Goal: Task Accomplishment & Management: Complete application form

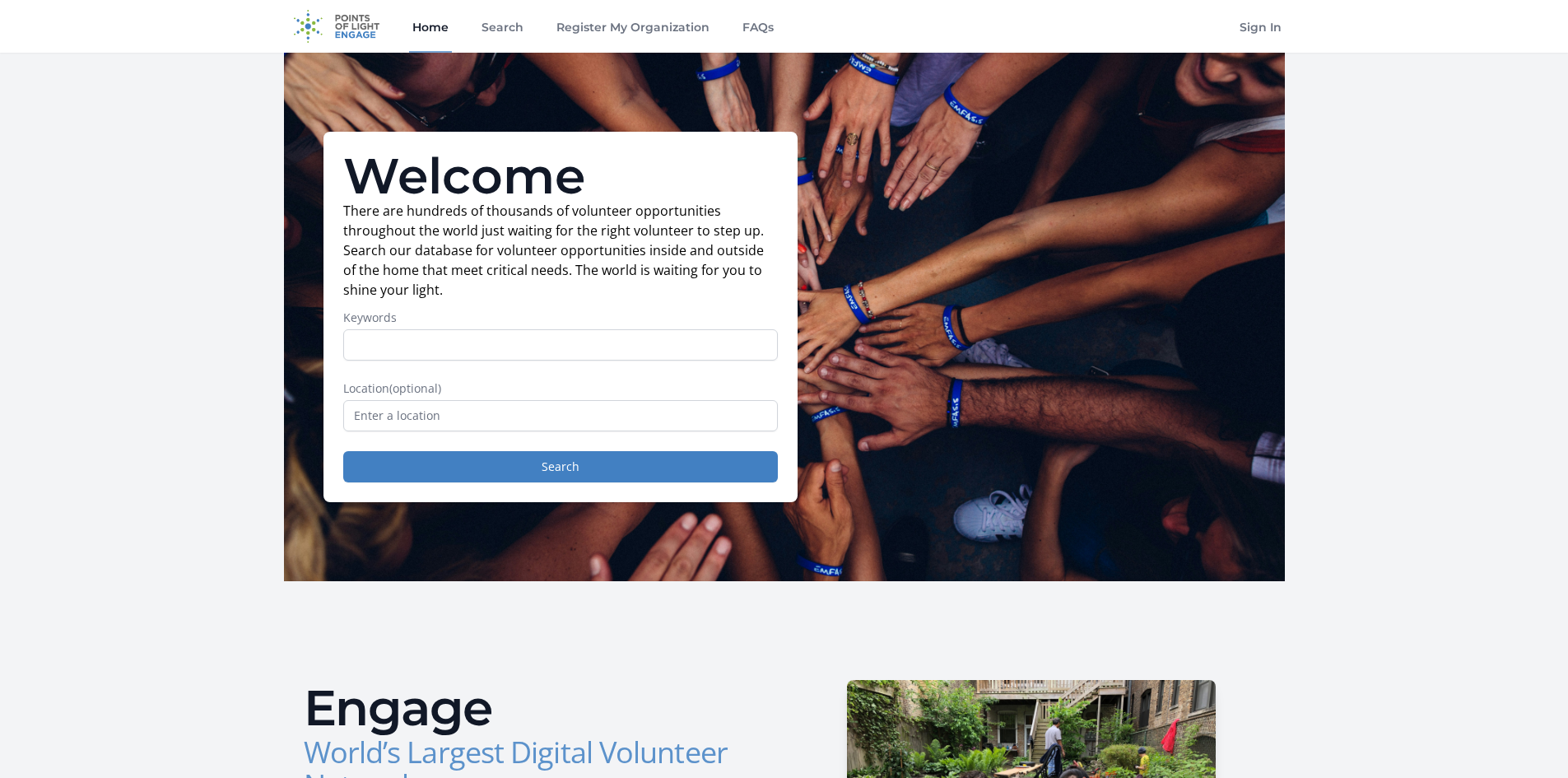
click at [433, 354] on input "Keywords" at bounding box center [561, 345] width 435 height 31
click at [367, 403] on input "text" at bounding box center [561, 415] width 435 height 31
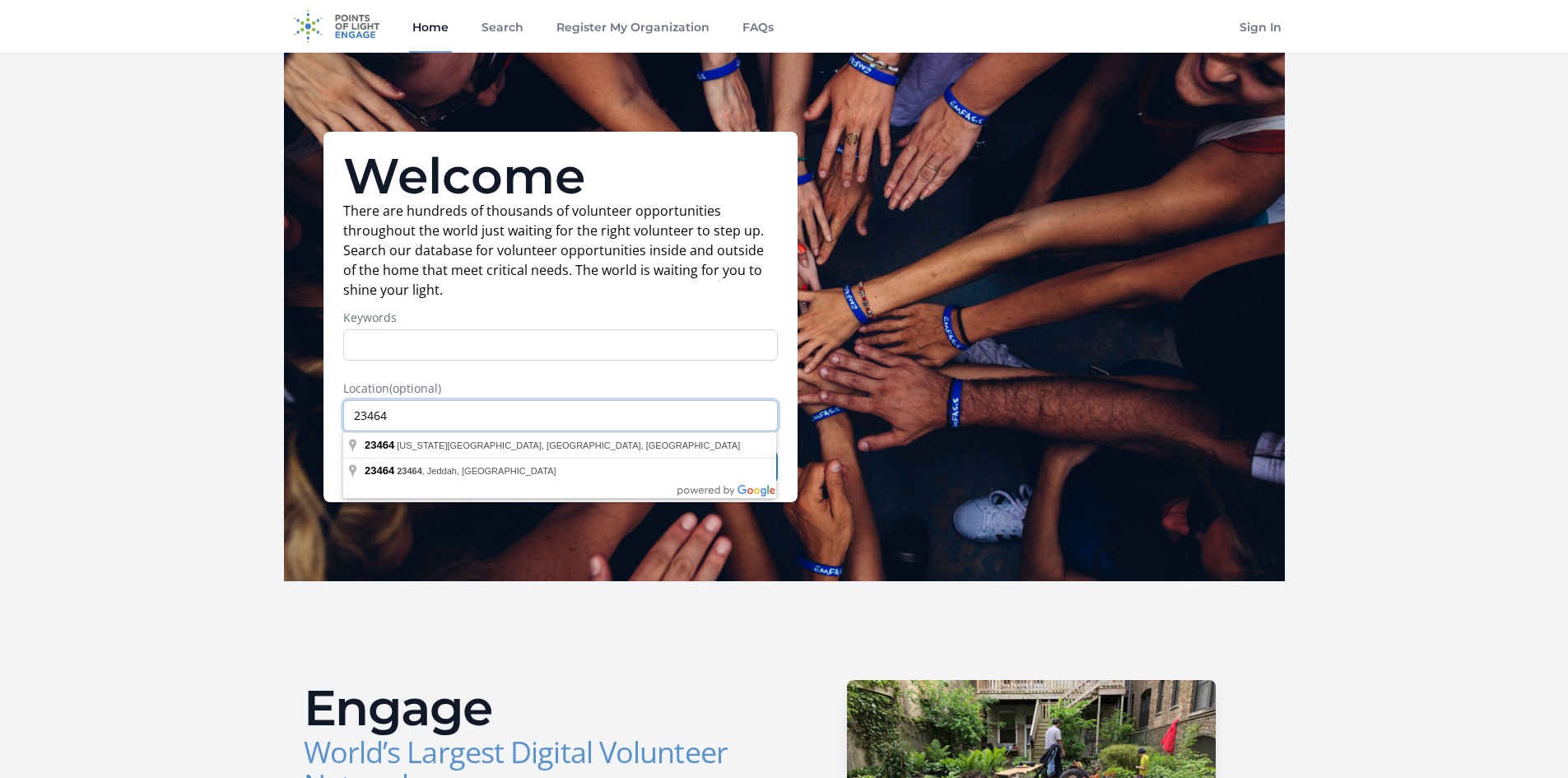
type input "23464"
click at [422, 348] on input "Keywords" at bounding box center [561, 345] width 435 height 31
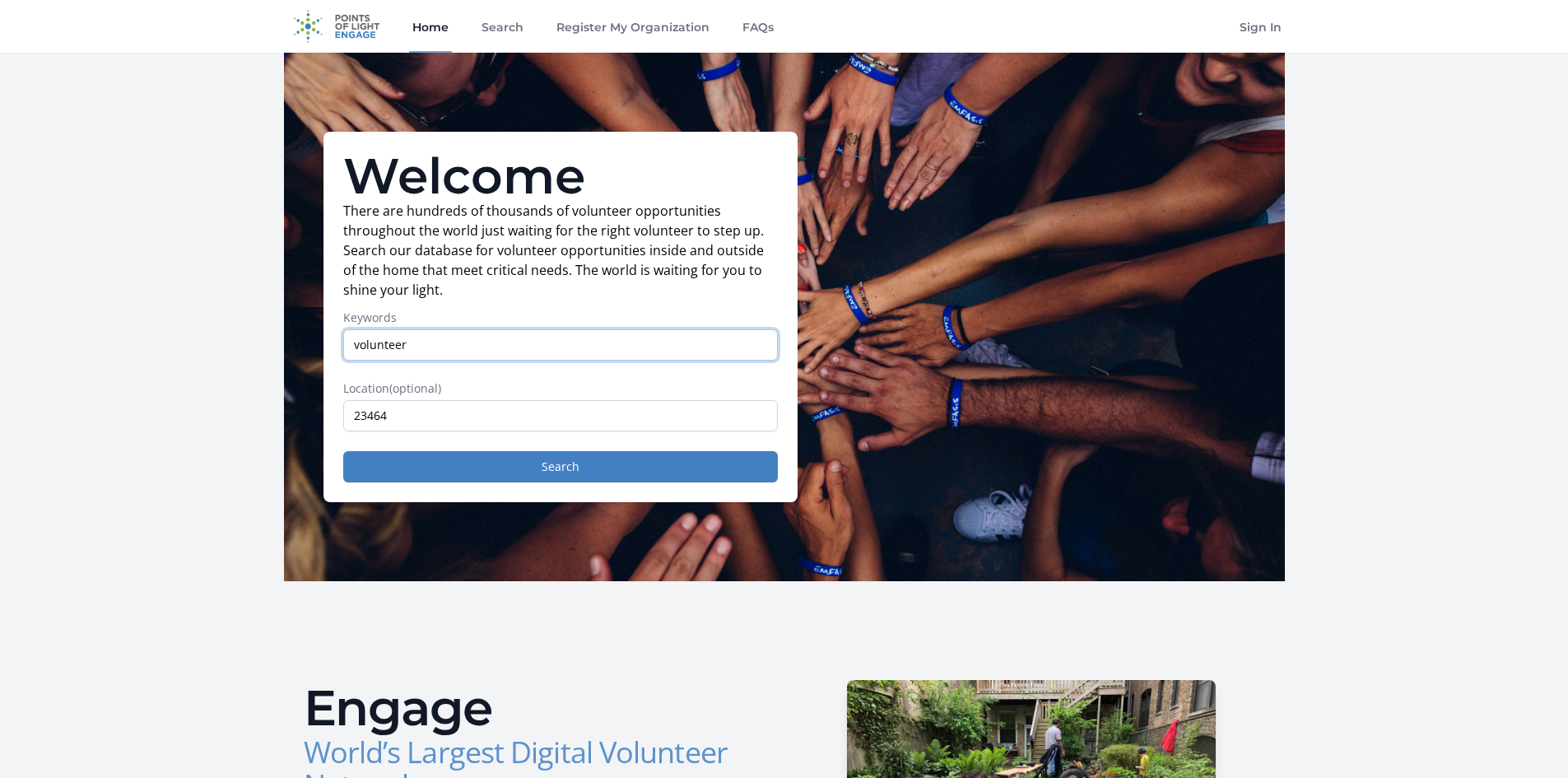
type input "volunteer"
click at [343, 451] on button "Search" at bounding box center [561, 467] width 435 height 31
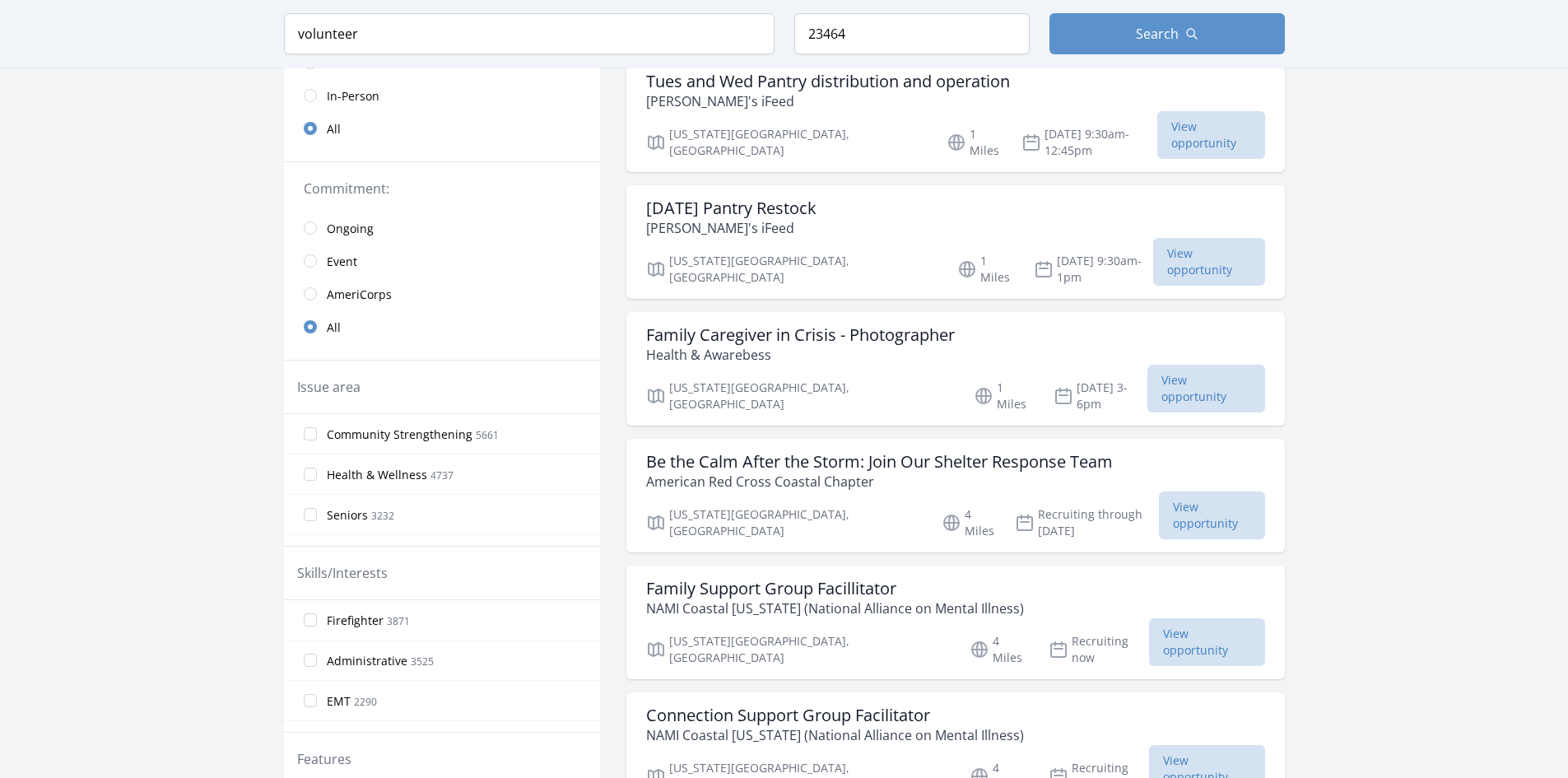
scroll to position [402, 0]
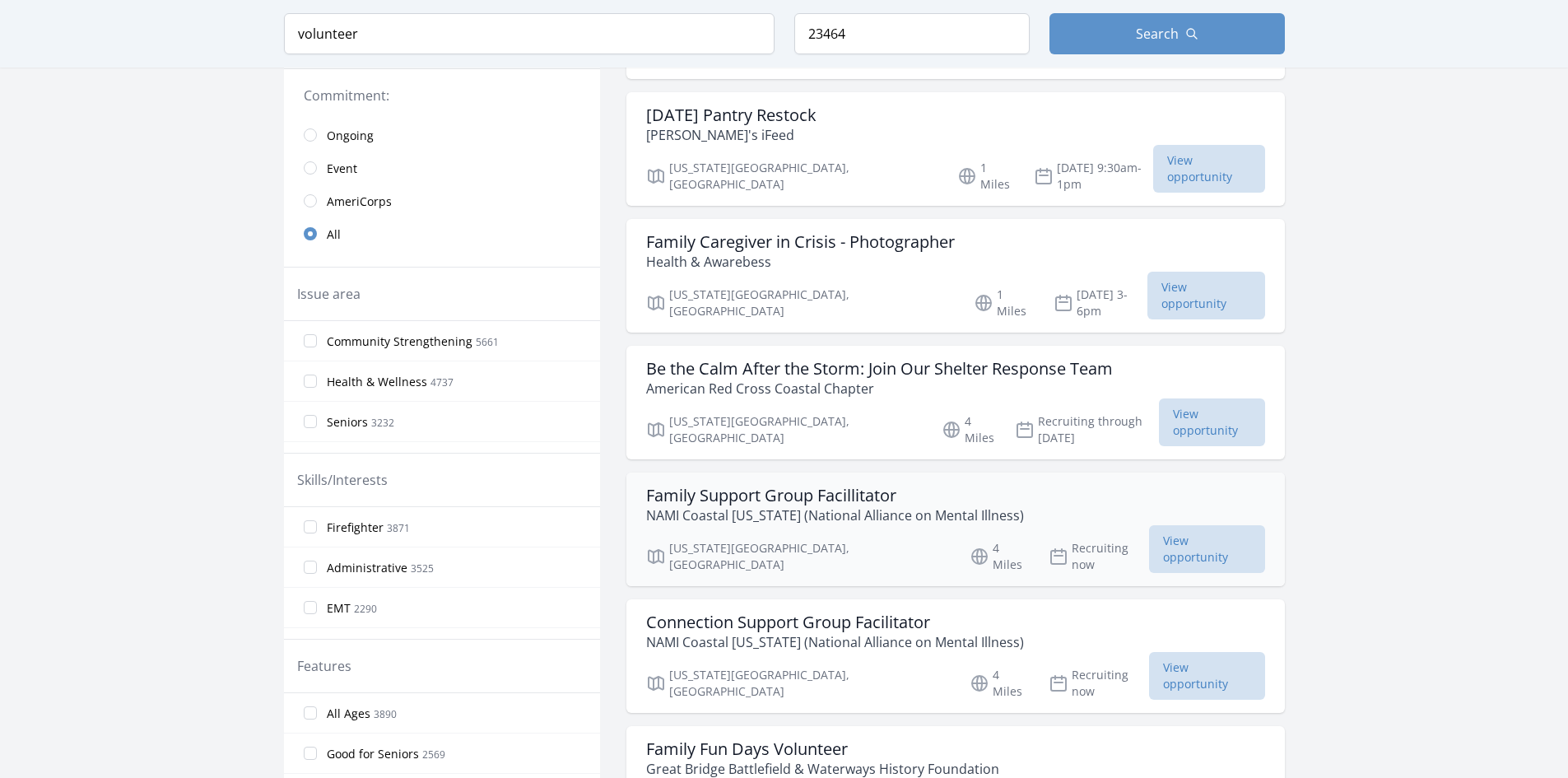
click at [734, 486] on h3 "Family Support Group Facillitator" at bounding box center [834, 495] width 377 height 19
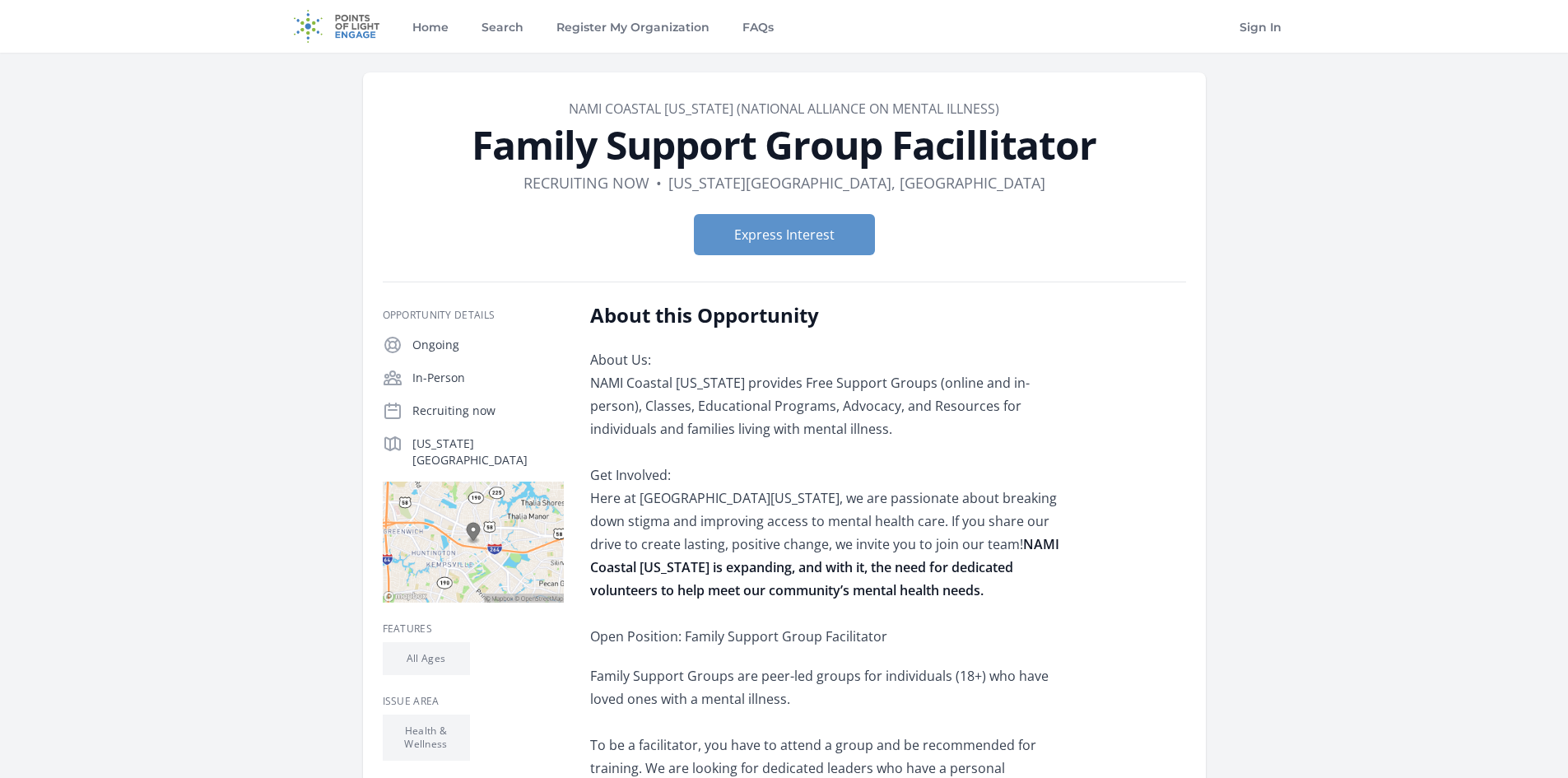
click at [1140, 460] on div "About this Opportunity About Us: NAMI Coastal [US_STATE] provides Free Support …" at bounding box center [888, 745] width 596 height 885
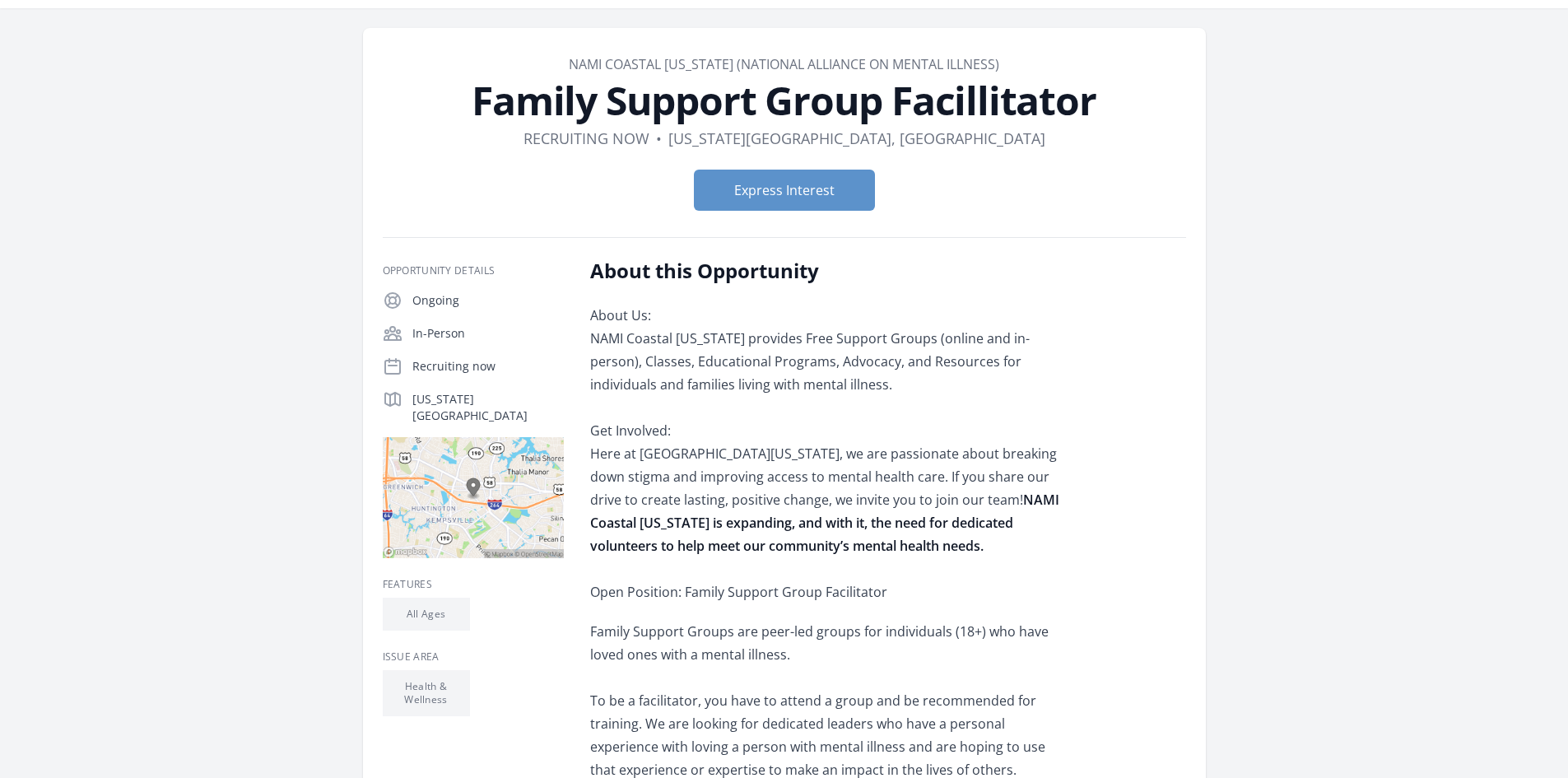
scroll to position [42, 0]
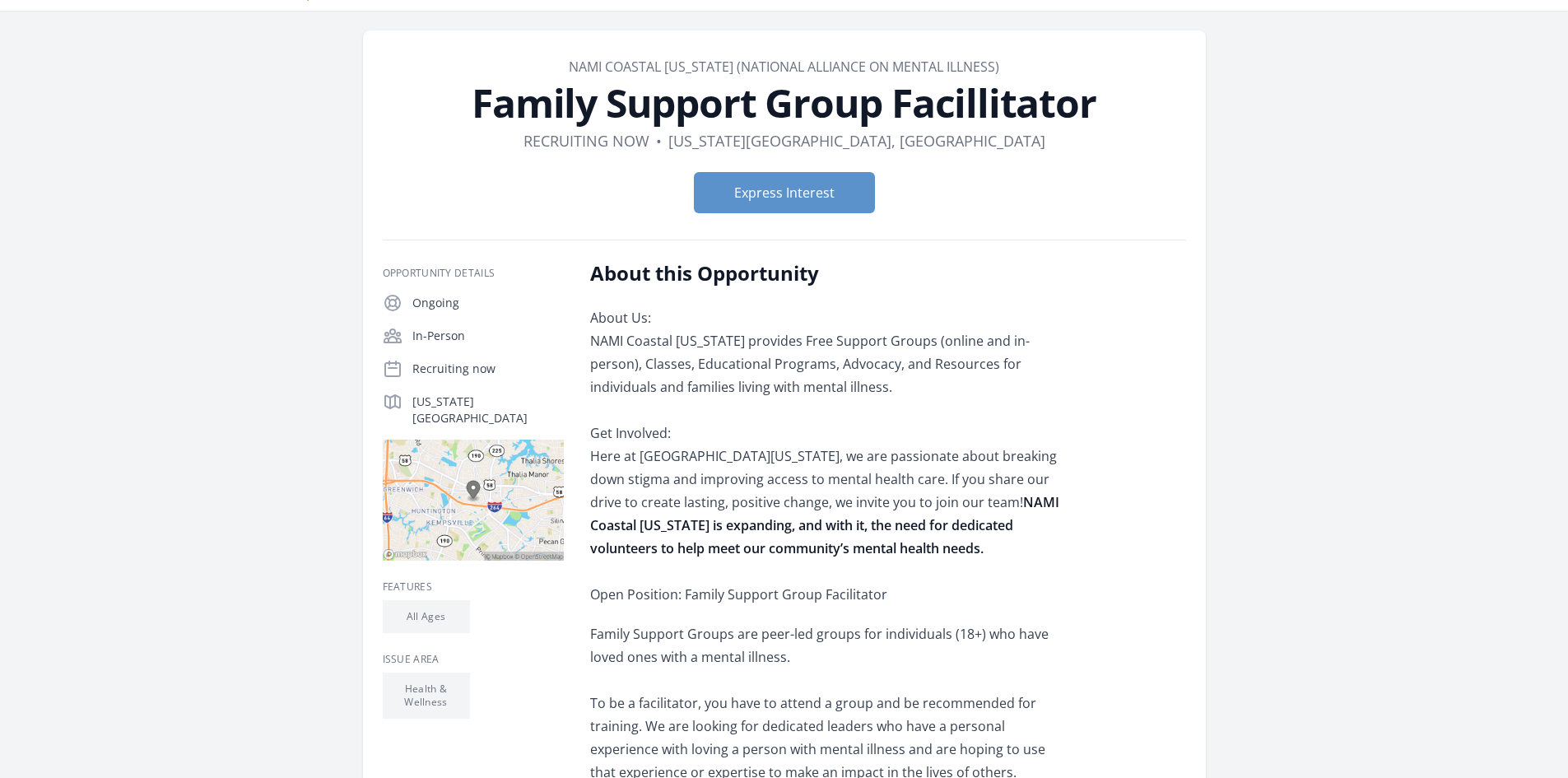
click at [1542, 294] on main "Organization NAMI Coastal [US_STATE] (National Alliance on Mental Illness) Fami…" at bounding box center [784, 644] width 1568 height 1266
click at [803, 191] on button "Express Interest" at bounding box center [784, 192] width 181 height 41
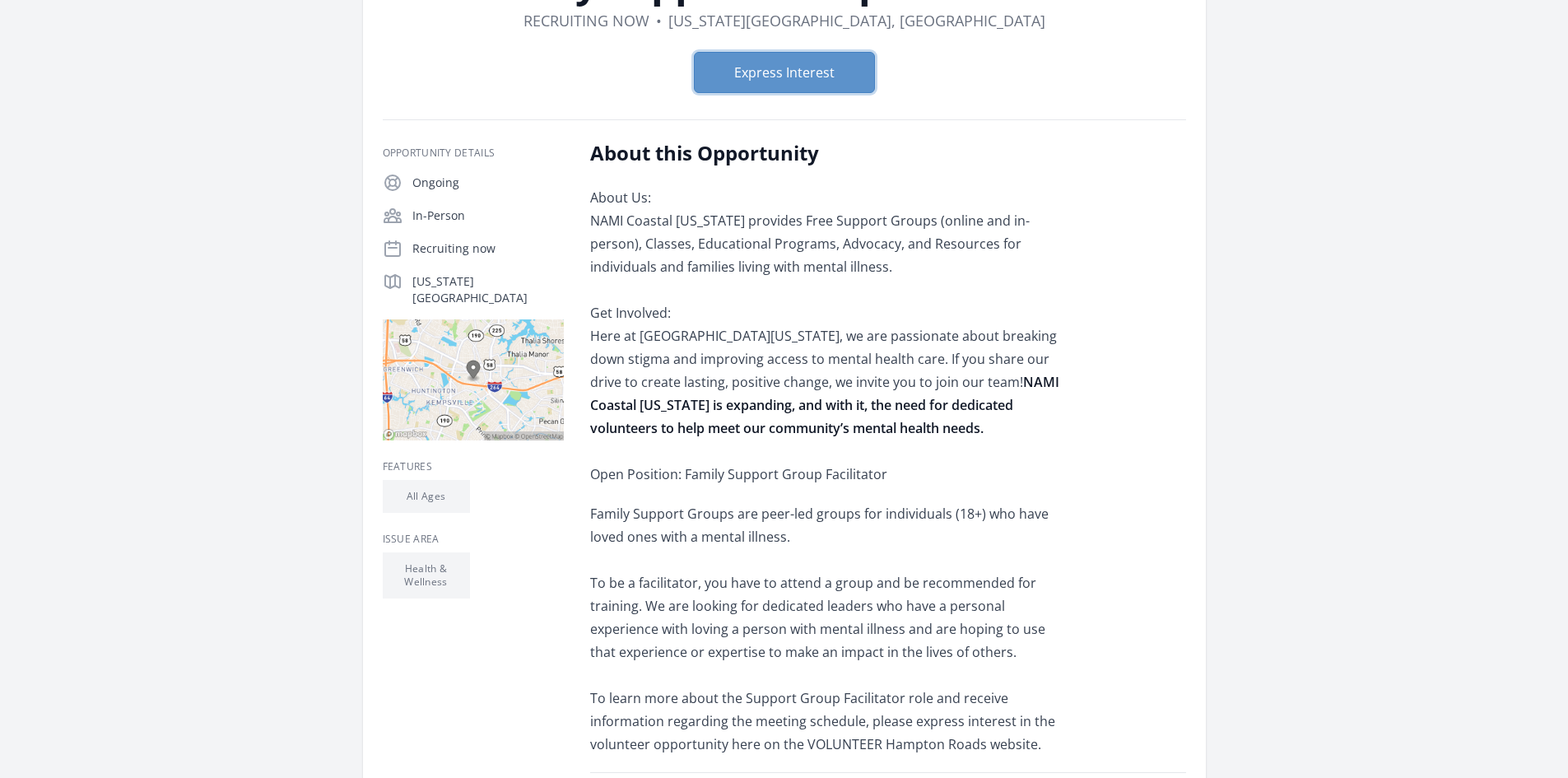
scroll to position [150, 0]
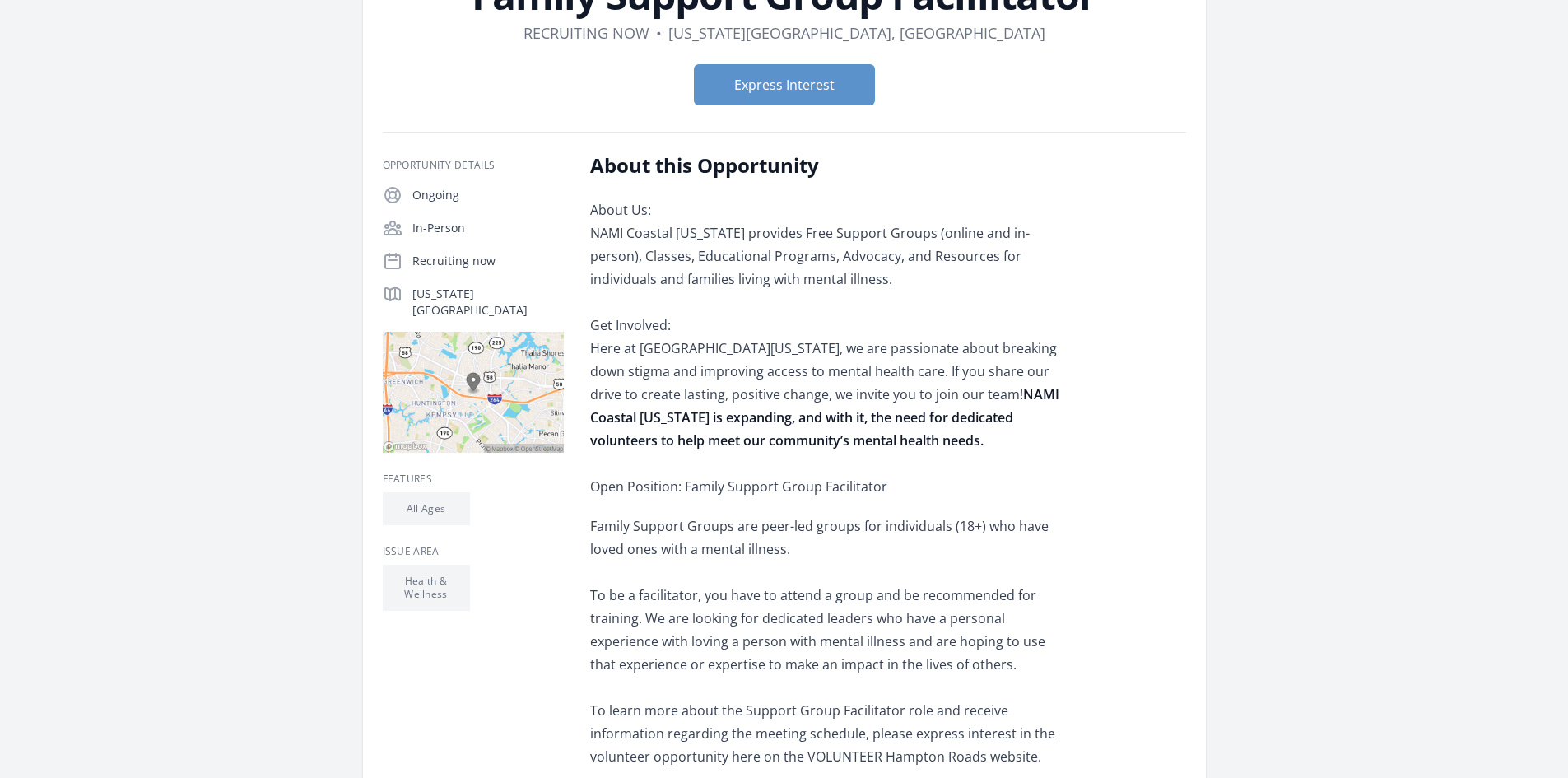
click at [535, 363] on img at bounding box center [474, 392] width 181 height 121
click at [500, 379] on img at bounding box center [474, 392] width 181 height 121
click at [497, 380] on img at bounding box center [474, 392] width 181 height 121
click at [497, 385] on img at bounding box center [474, 392] width 181 height 121
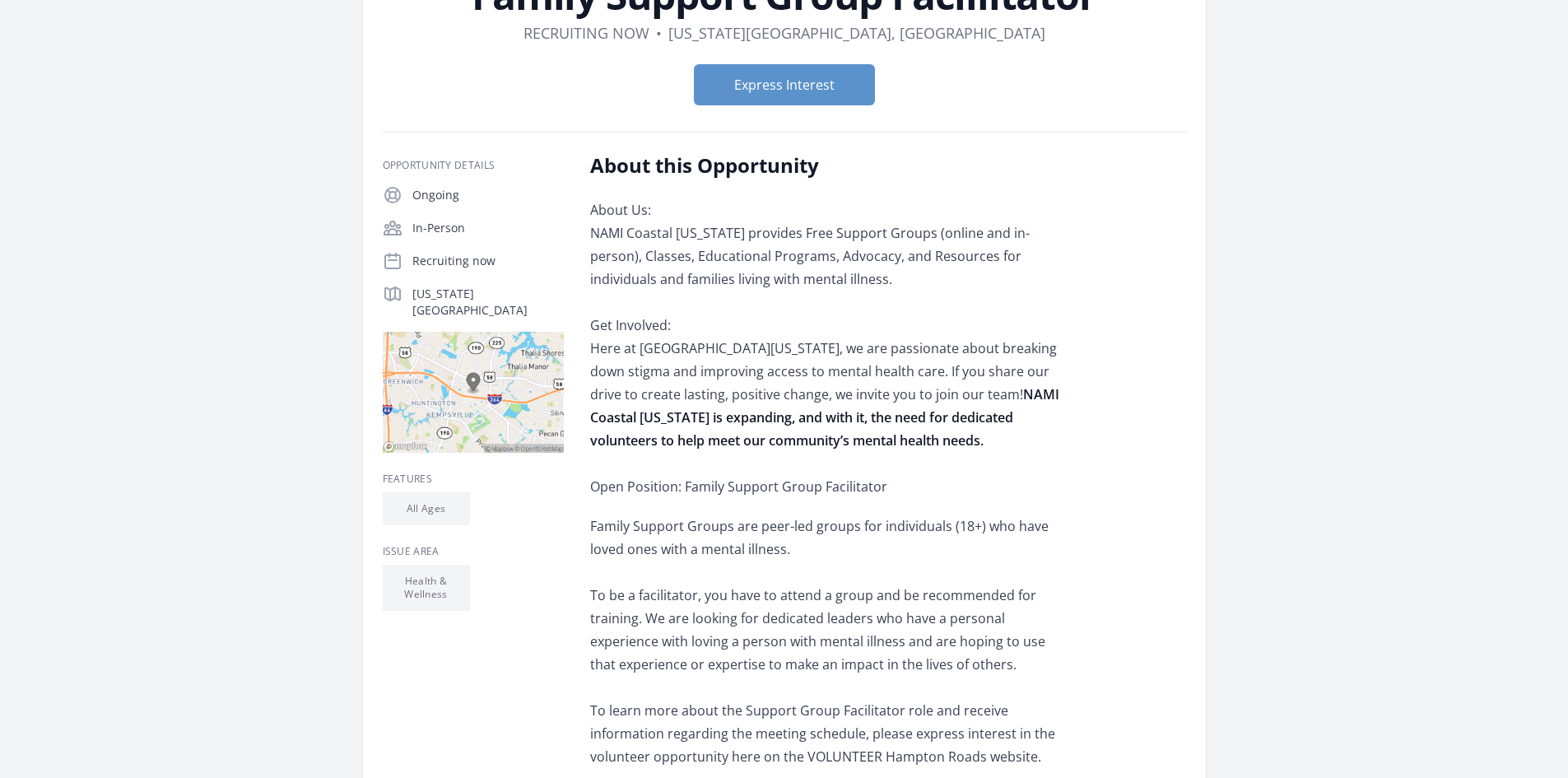
click at [505, 288] on p "[US_STATE][GEOGRAPHIC_DATA]" at bounding box center [488, 303] width 152 height 33
click at [490, 384] on img at bounding box center [474, 392] width 181 height 121
drag, startPoint x: 490, startPoint y: 384, endPoint x: 535, endPoint y: 591, distance: 211.8
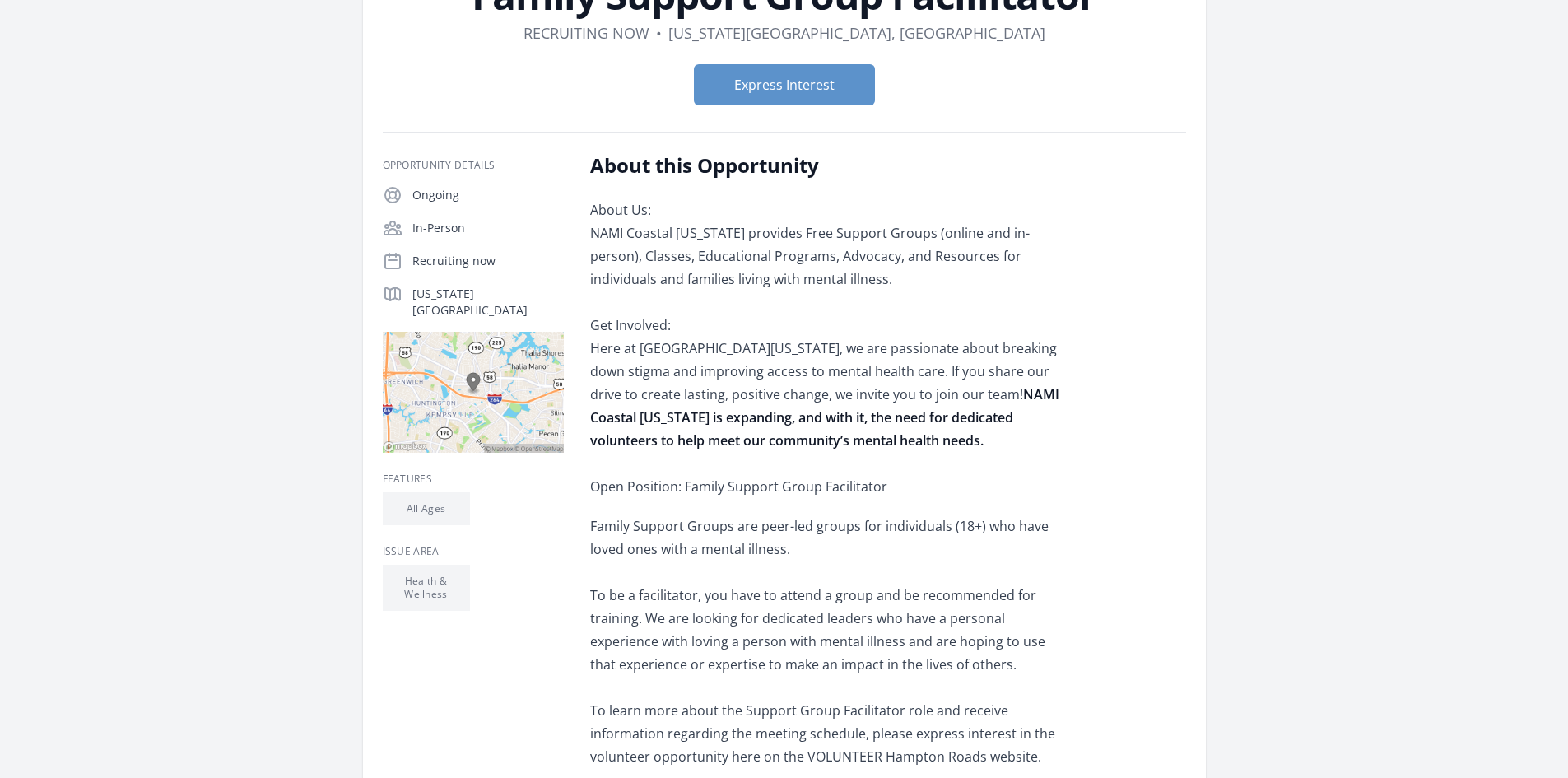
click at [535, 591] on ul "Health & Wellness" at bounding box center [474, 587] width 181 height 46
click at [527, 377] on img at bounding box center [474, 392] width 181 height 121
click at [493, 387] on img at bounding box center [474, 392] width 181 height 121
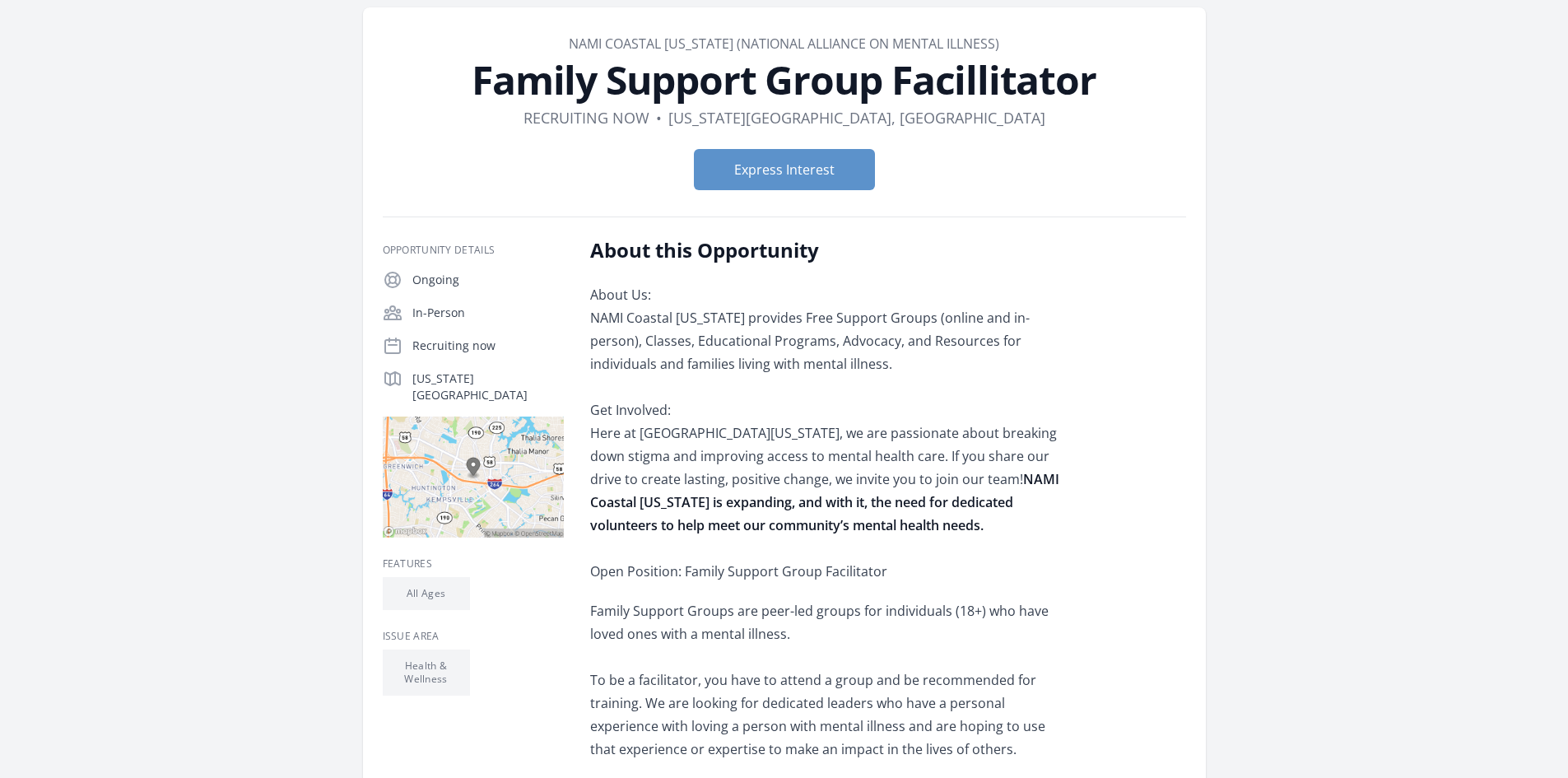
scroll to position [68, 0]
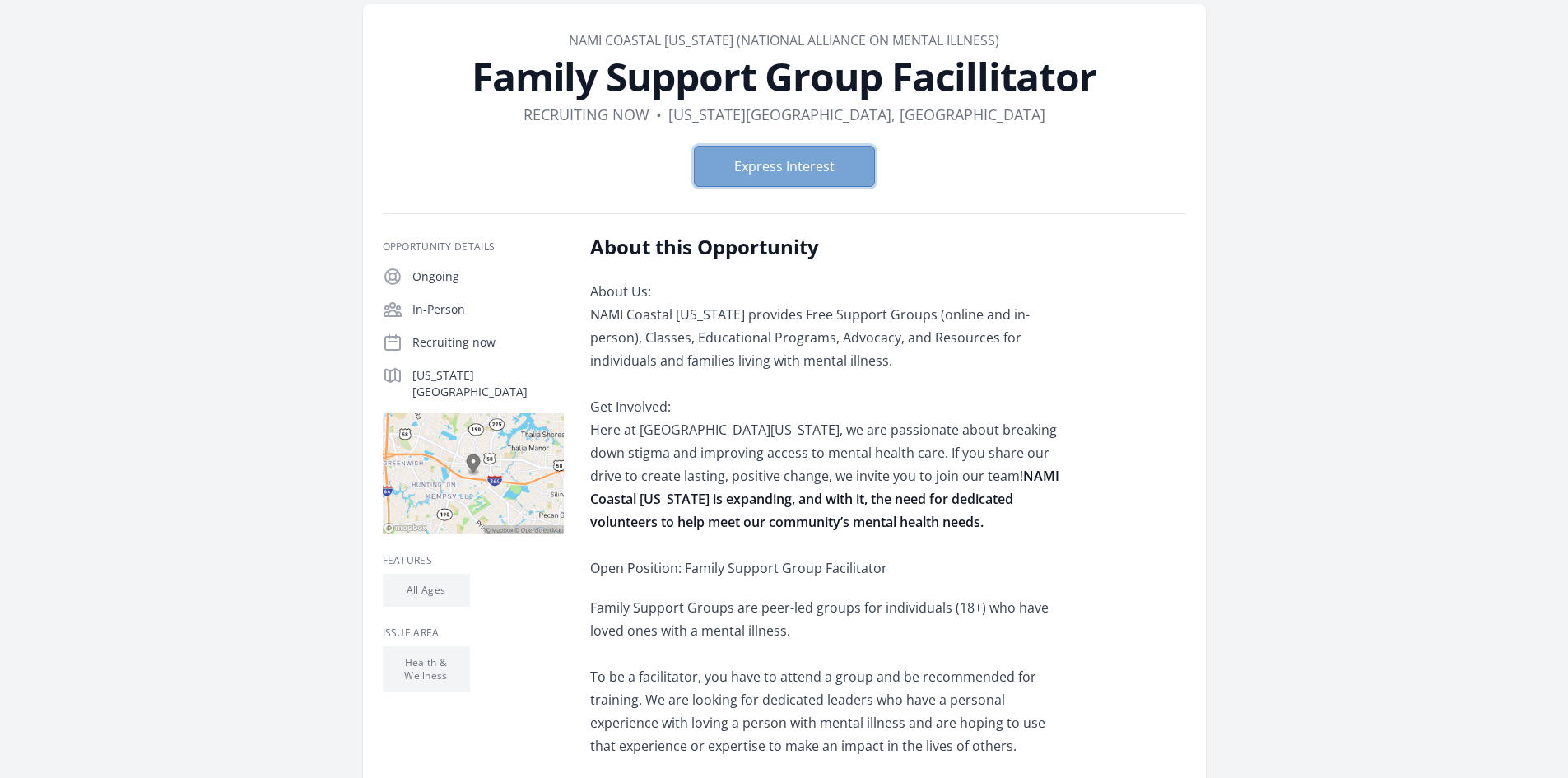
click at [828, 181] on button "Express Interest" at bounding box center [784, 166] width 181 height 41
